Goal: Navigation & Orientation: Find specific page/section

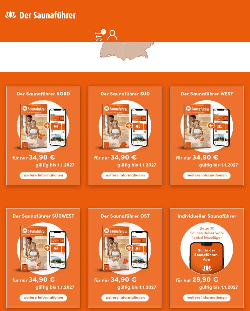
scroll to position [279, 0]
click at [200, 298] on img at bounding box center [207, 258] width 74 height 100
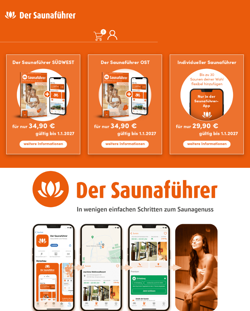
scroll to position [433, 0]
click at [208, 140] on img at bounding box center [207, 105] width 74 height 100
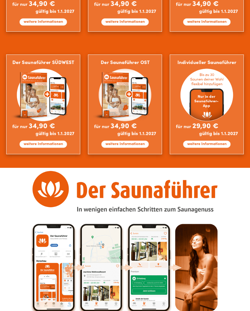
scroll to position [443, 0]
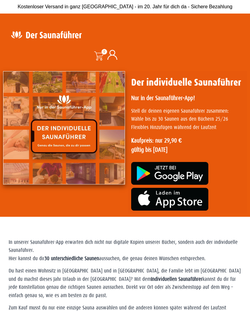
click at [116, 56] on icon at bounding box center [112, 55] width 10 height 10
click at [113, 56] on icon at bounding box center [112, 55] width 10 height 10
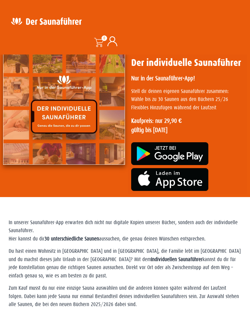
scroll to position [19, 0]
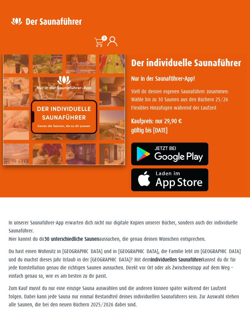
click at [55, 118] on img at bounding box center [64, 108] width 122 height 113
click at [35, 125] on img at bounding box center [64, 108] width 122 height 113
click at [39, 128] on img at bounding box center [64, 108] width 122 height 113
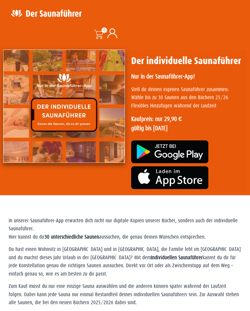
scroll to position [0, 0]
